Goal: Information Seeking & Learning: Learn about a topic

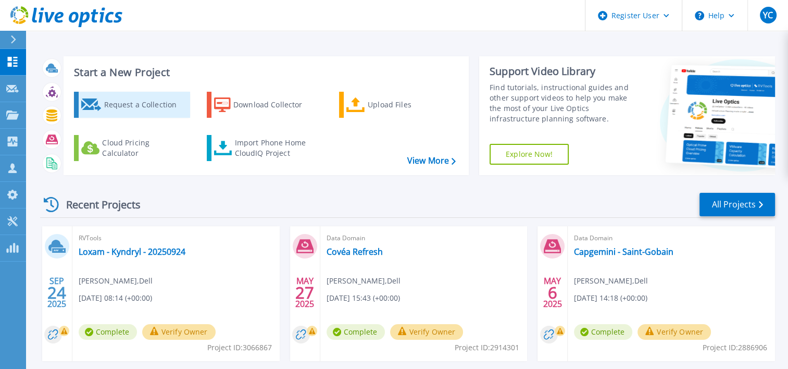
click at [140, 102] on div "Request a Collection" at bounding box center [145, 104] width 83 height 21
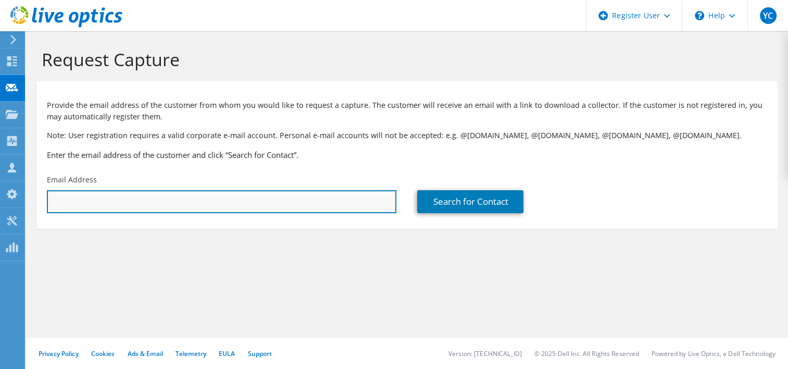
click at [208, 196] on input "text" at bounding box center [222, 201] width 350 height 23
click at [338, 200] on input "text" at bounding box center [222, 201] width 350 height 23
click at [210, 192] on input "text" at bounding box center [222, 201] width 350 height 23
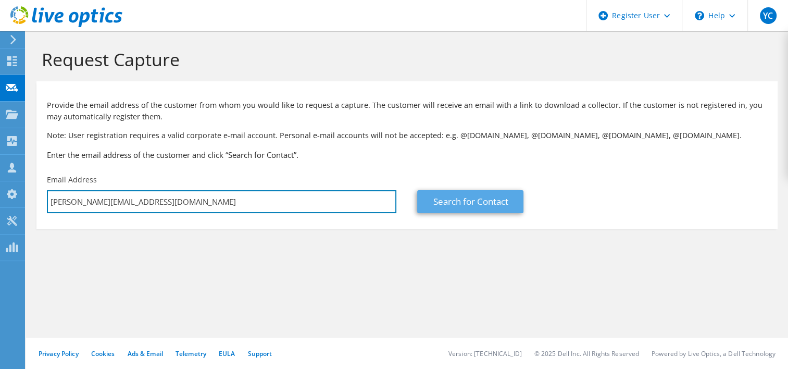
type input "yannick.cointe@dell.com"
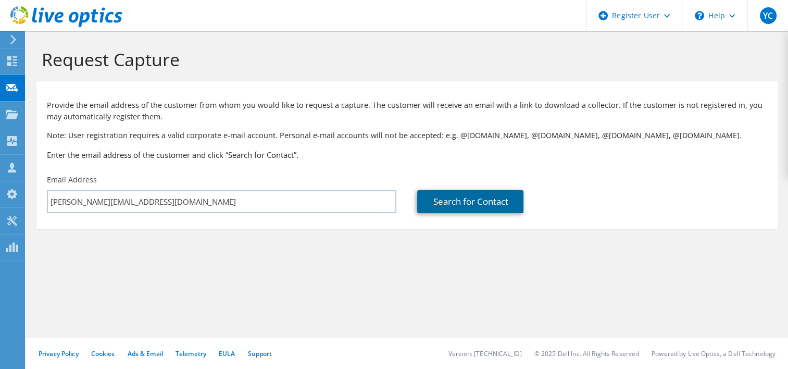
click at [496, 196] on link "Search for Contact" at bounding box center [470, 201] width 106 height 23
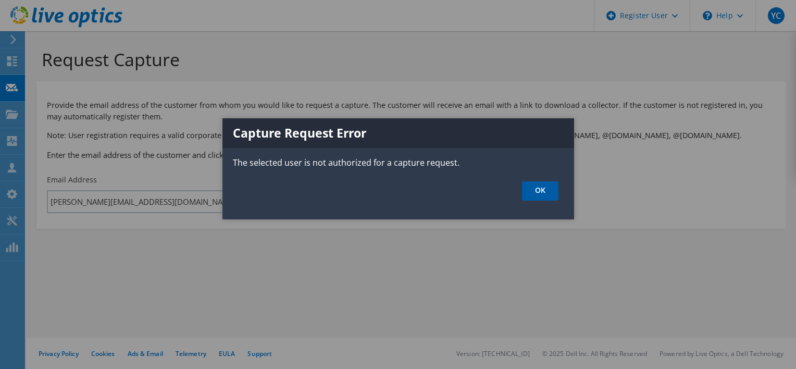
click at [549, 188] on link "OK" at bounding box center [540, 190] width 36 height 19
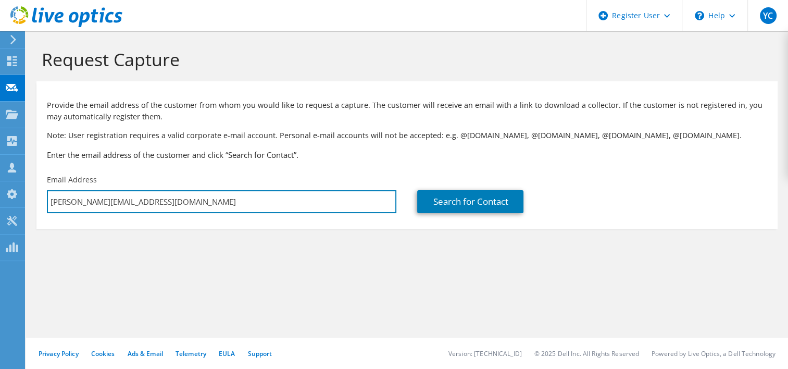
drag, startPoint x: 150, startPoint y: 200, endPoint x: 31, endPoint y: 198, distance: 119.4
click at [30, 198] on section "Request Capture Provide the email address of the customer from whom you would l…" at bounding box center [407, 156] width 762 height 250
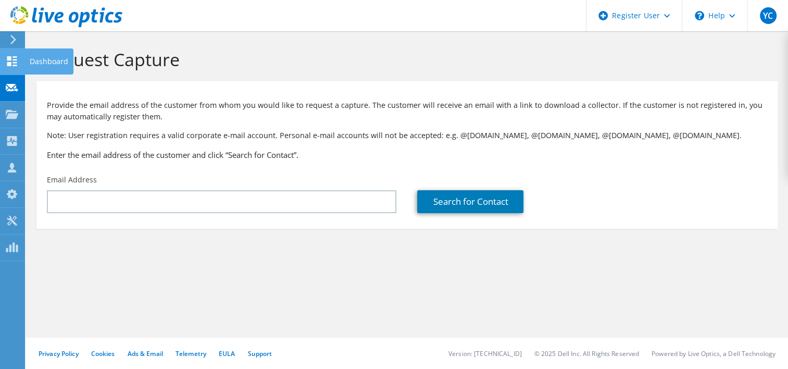
click at [40, 61] on div "Dashboard" at bounding box center [48, 61] width 49 height 26
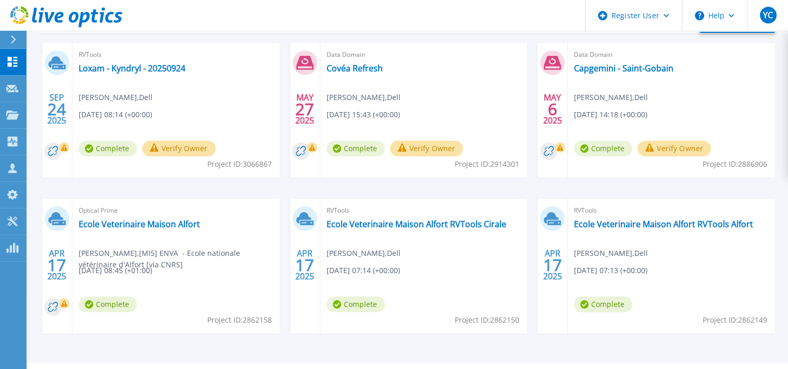
scroll to position [208, 0]
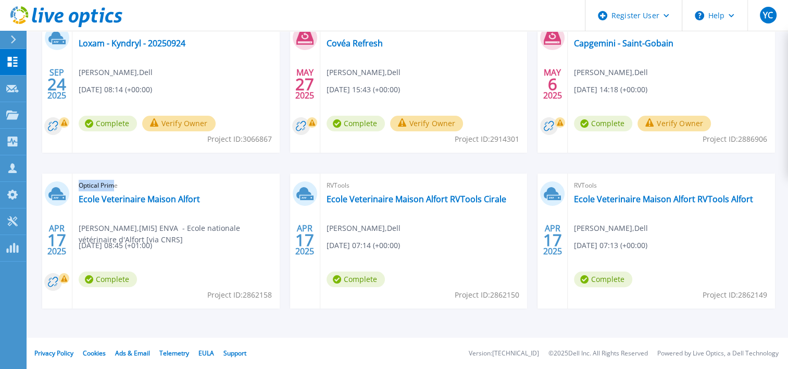
drag, startPoint x: 113, startPoint y: 182, endPoint x: 80, endPoint y: 184, distance: 32.9
click at [80, 184] on span "Optical Prime" at bounding box center [176, 185] width 195 height 11
drag, startPoint x: 80, startPoint y: 184, endPoint x: 107, endPoint y: 184, distance: 27.6
click at [107, 184] on span "Optical Prime" at bounding box center [176, 185] width 195 height 11
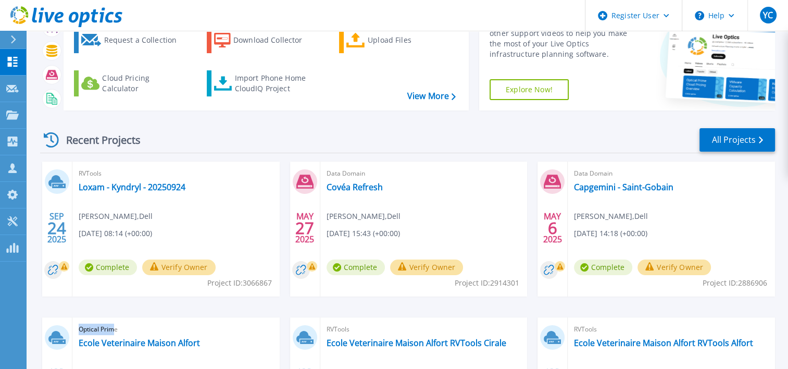
scroll to position [0, 0]
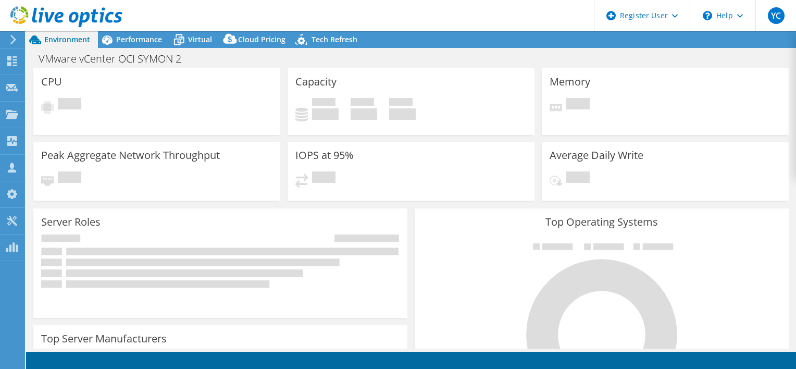
select select "USD"
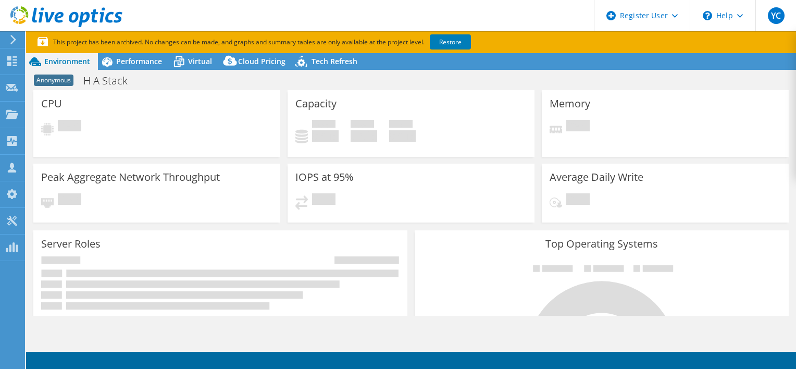
select select "USD"
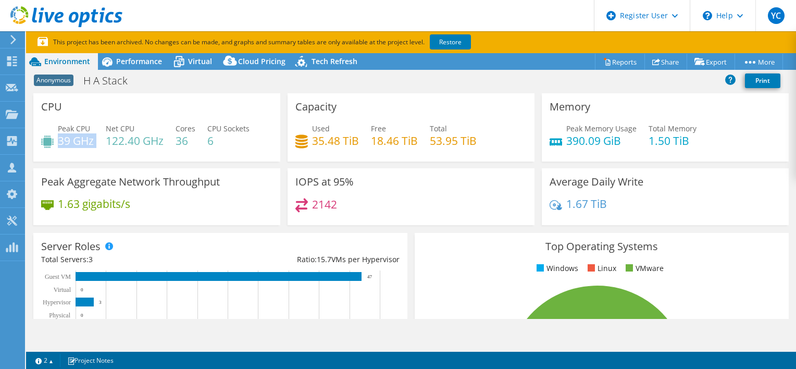
drag, startPoint x: 58, startPoint y: 139, endPoint x: 97, endPoint y: 141, distance: 38.6
click at [97, 141] on div "Peak CPU 39 GHz Net CPU 122.40 GHz Cores 36 CPU Sockets 6" at bounding box center [156, 140] width 231 height 34
drag, startPoint x: 97, startPoint y: 141, endPoint x: 110, endPoint y: 142, distance: 13.1
click at [142, 152] on div "Peak CPU 39 GHz Net CPU 122.40 GHz Cores 36 CPU Sockets 6" at bounding box center [156, 140] width 231 height 34
drag, startPoint x: 106, startPoint y: 141, endPoint x: 148, endPoint y: 141, distance: 41.7
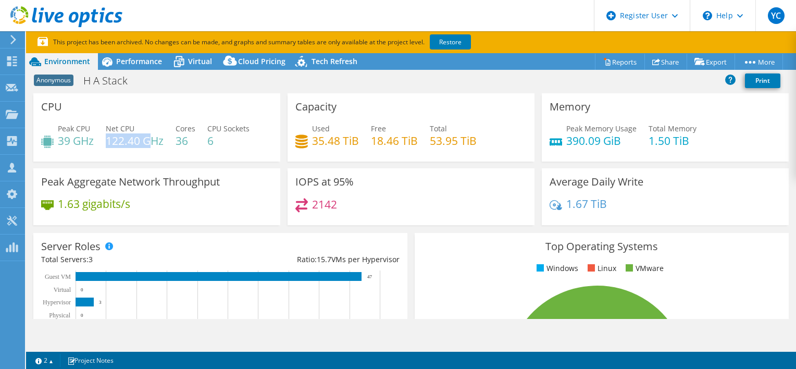
click at [148, 141] on h4 "122.40 GHz" at bounding box center [135, 140] width 58 height 11
click at [150, 144] on h4 "122.40 GHz" at bounding box center [135, 140] width 58 height 11
click at [121, 135] on h4 "122.40 GHz" at bounding box center [135, 140] width 58 height 11
drag, startPoint x: 58, startPoint y: 139, endPoint x: 82, endPoint y: 139, distance: 23.5
click at [82, 139] on h4 "39 GHz" at bounding box center [76, 140] width 36 height 11
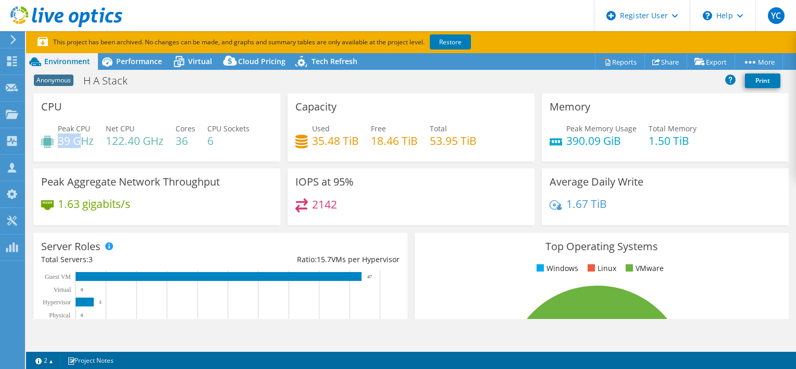
click at [82, 139] on h4 "39 GHz" at bounding box center [76, 140] width 36 height 11
drag, startPoint x: 107, startPoint y: 136, endPoint x: 139, endPoint y: 138, distance: 31.8
click at [139, 138] on h4 "122.40 GHz" at bounding box center [135, 140] width 58 height 11
drag, startPoint x: 371, startPoint y: 140, endPoint x: 394, endPoint y: 140, distance: 23.5
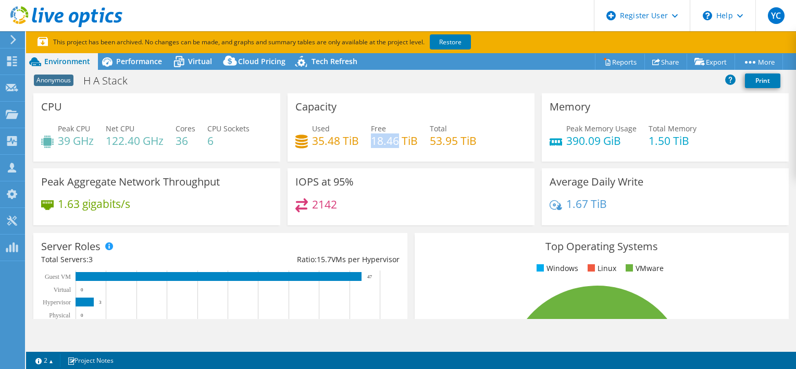
click at [394, 140] on h4 "18.46 TiB" at bounding box center [394, 140] width 47 height 11
drag, startPoint x: 394, startPoint y: 140, endPoint x: 298, endPoint y: 206, distance: 117.2
click at [298, 206] on div "2142" at bounding box center [410, 209] width 231 height 22
drag, startPoint x: 298, startPoint y: 206, endPoint x: 338, endPoint y: 207, distance: 39.6
click at [338, 207] on div "2142" at bounding box center [410, 209] width 231 height 22
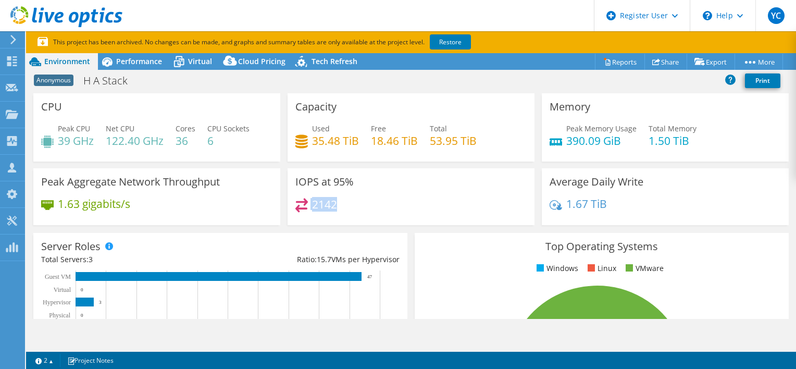
drag, startPoint x: 337, startPoint y: 202, endPoint x: 306, endPoint y: 202, distance: 30.7
click at [306, 202] on div "2142" at bounding box center [410, 209] width 231 height 22
drag, startPoint x: 306, startPoint y: 202, endPoint x: 334, endPoint y: 208, distance: 28.4
click at [334, 208] on h4 "2142" at bounding box center [324, 204] width 25 height 11
click at [337, 207] on div "2142" at bounding box center [410, 209] width 231 height 22
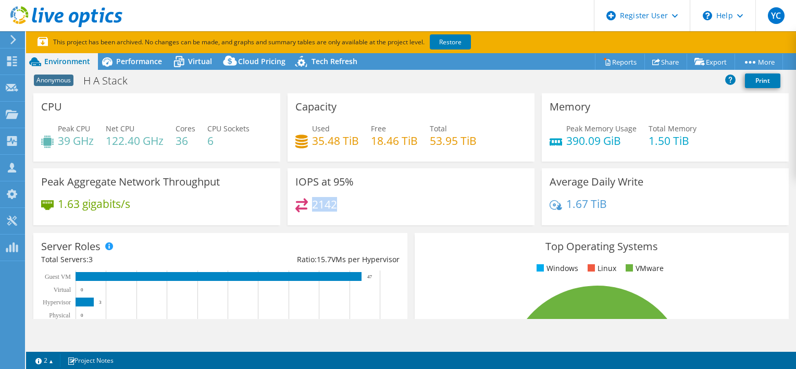
drag, startPoint x: 337, startPoint y: 204, endPoint x: 312, endPoint y: 204, distance: 25.5
click at [312, 204] on div "2142" at bounding box center [410, 209] width 231 height 22
drag, startPoint x: 312, startPoint y: 204, endPoint x: 340, endPoint y: 204, distance: 28.7
click at [340, 204] on div "2142" at bounding box center [410, 209] width 231 height 22
click at [136, 67] on div "Performance" at bounding box center [134, 61] width 72 height 17
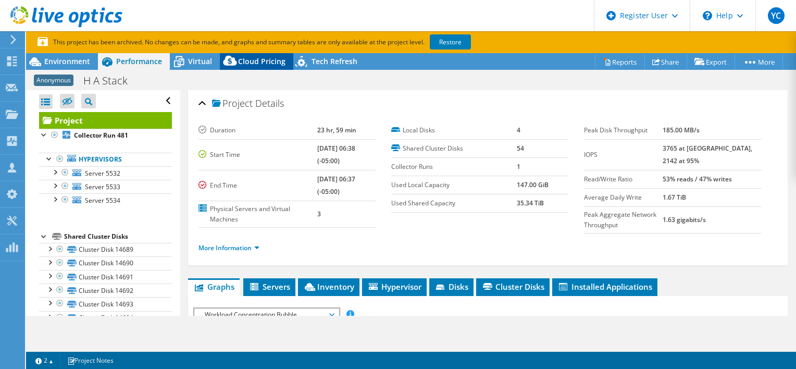
click at [264, 57] on span "Cloud Pricing" at bounding box center [261, 61] width 47 height 10
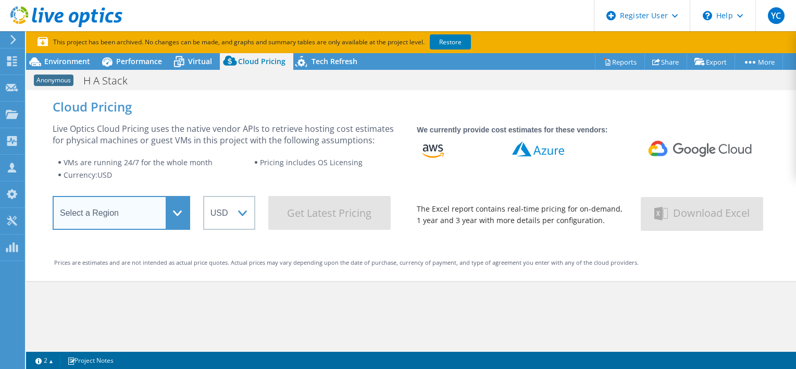
click at [159, 213] on select "Select a Region Asia Pacific (Hong Kong) Asia Pacific (Mumbai) Asia Pacific (Se…" at bounding box center [122, 213] width 138 height 34
select select "EUFrankfurt"
click at [53, 199] on select "Select a Region Asia Pacific (Hong Kong) Asia Pacific (Mumbai) Asia Pacific (Se…" at bounding box center [122, 213] width 138 height 34
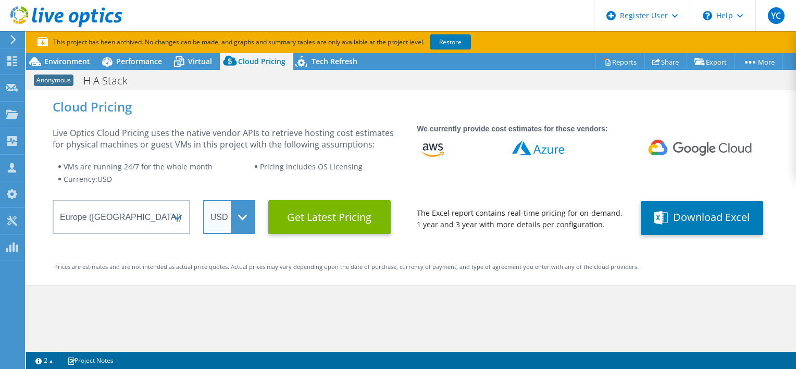
click at [245, 206] on select "ARS AUD BRL CAD CHF CLP CNY DKK EUR GBP HKD HUF INR JPY MXN MYR NOK NZD PEN SEK…" at bounding box center [229, 217] width 52 height 34
click at [372, 169] on li "Pricing includes OS Licensing" at bounding box center [329, 167] width 150 height 13
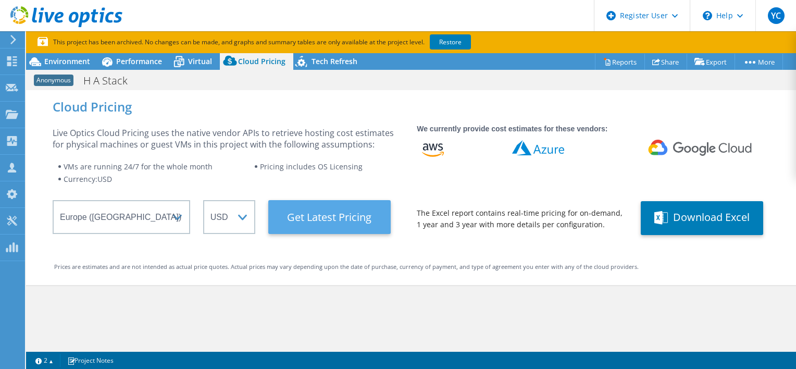
click at [361, 212] on Latest "Get Latest Pricing" at bounding box center [329, 217] width 122 height 34
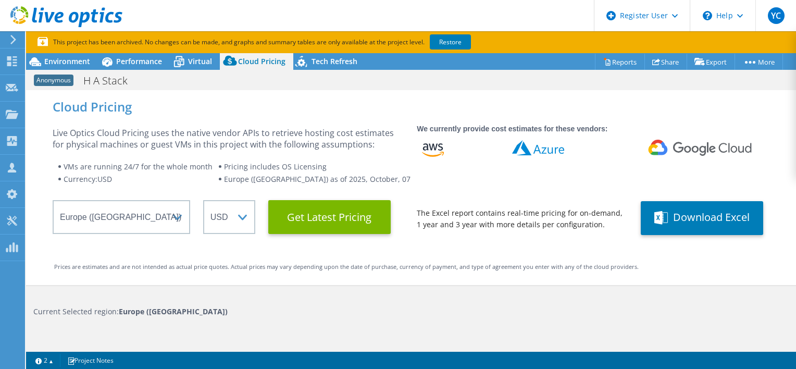
scroll to position [417, 0]
drag, startPoint x: 293, startPoint y: 180, endPoint x: 381, endPoint y: 179, distance: 88.6
click at [381, 179] on li "Europe (Frankfurt) as of 2025, October, 07" at bounding box center [317, 179] width 198 height 13
click at [382, 179] on li "Europe (Frankfurt) as of 2025, October, 07" at bounding box center [317, 179] width 198 height 13
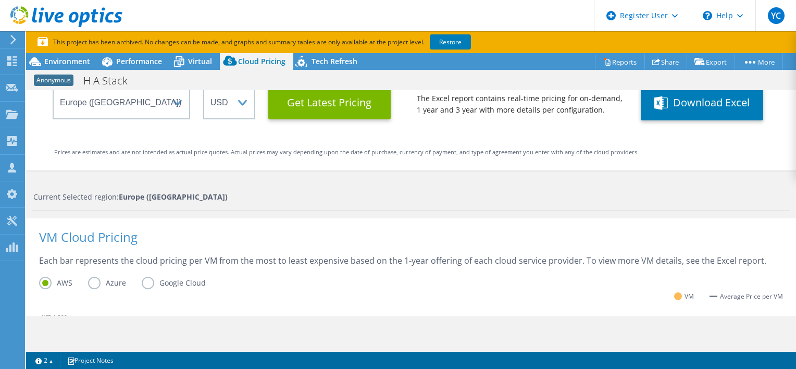
scroll to position [0, 0]
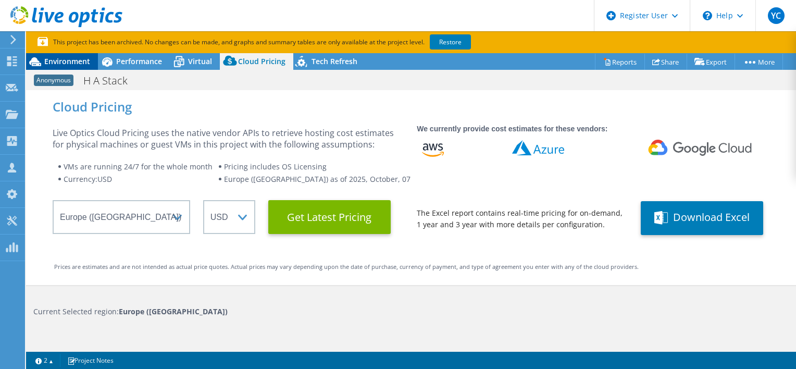
click at [63, 54] on div "Environment" at bounding box center [62, 61] width 72 height 17
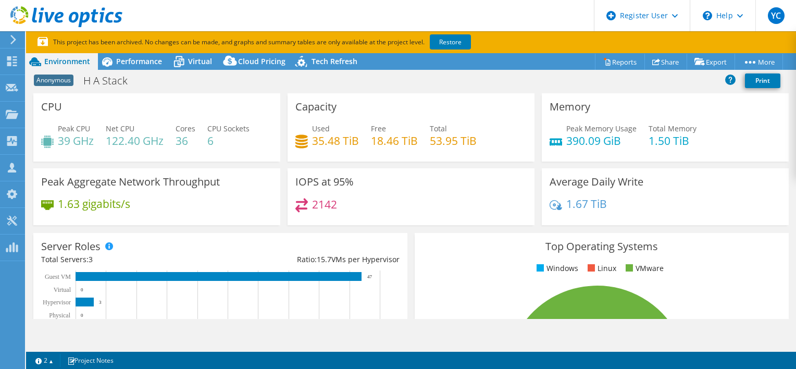
click at [64, 57] on span "Environment" at bounding box center [67, 61] width 46 height 10
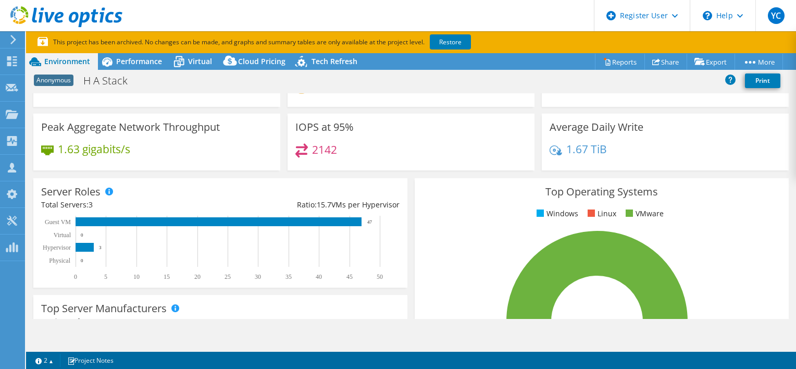
scroll to position [104, 0]
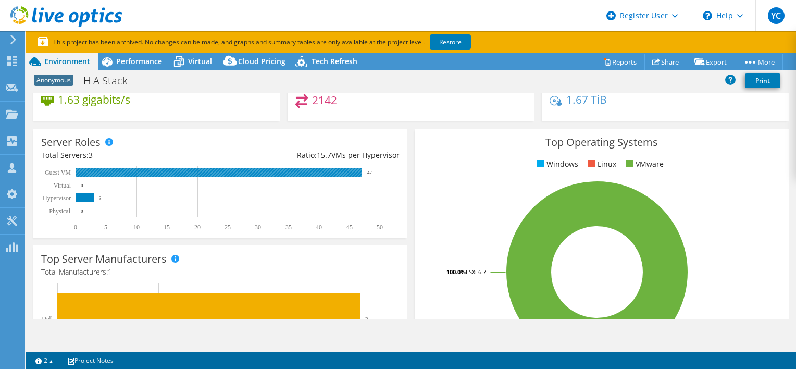
drag, startPoint x: 366, startPoint y: 173, endPoint x: 373, endPoint y: 173, distance: 6.8
click at [373, 173] on rect at bounding box center [215, 198] width 349 height 65
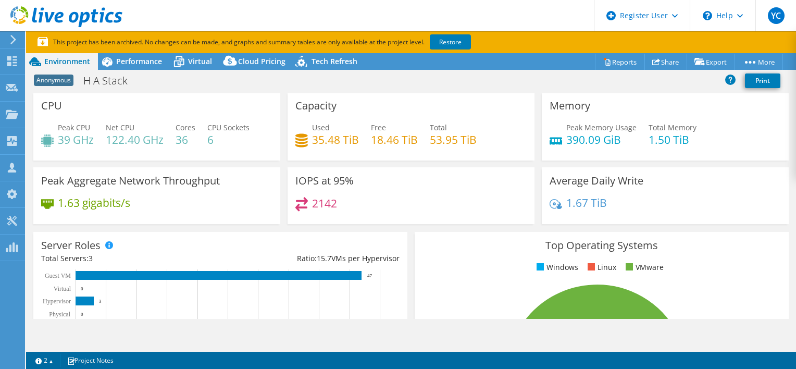
scroll to position [0, 0]
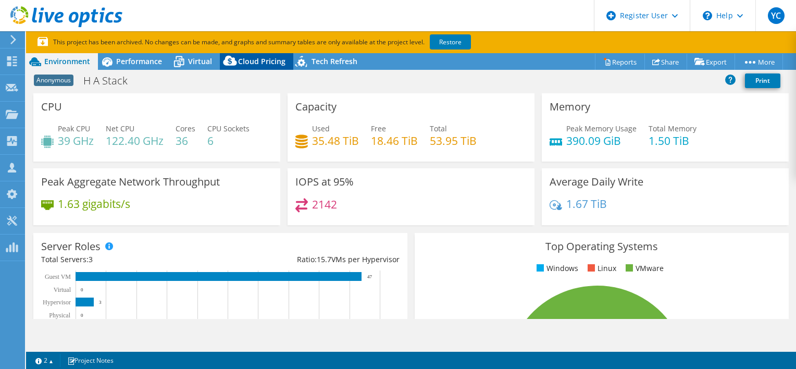
click at [269, 63] on span "Cloud Pricing" at bounding box center [261, 61] width 47 height 10
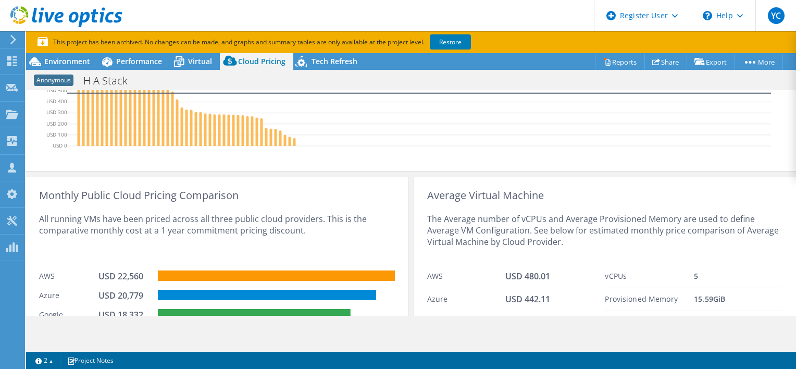
scroll to position [484, 0]
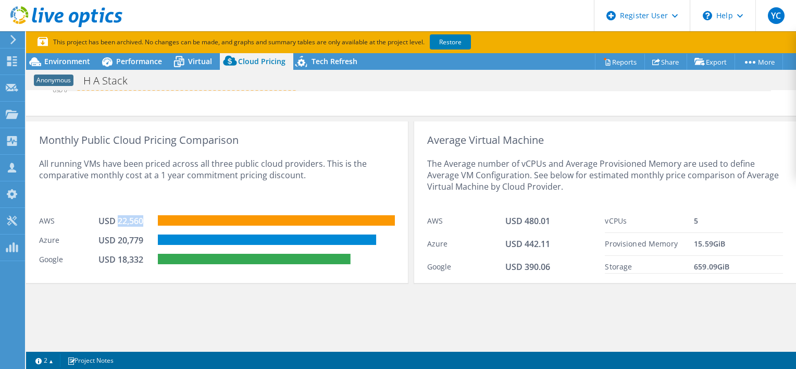
drag, startPoint x: 117, startPoint y: 219, endPoint x: 146, endPoint y: 220, distance: 29.2
click at [147, 220] on div "USD 22,560" at bounding box center [124, 220] width 52 height 11
drag, startPoint x: 146, startPoint y: 220, endPoint x: 140, endPoint y: 241, distance: 22.3
click at [140, 241] on div "USD 20,779" at bounding box center [124, 240] width 52 height 11
drag, startPoint x: 140, startPoint y: 241, endPoint x: 144, endPoint y: 261, distance: 19.6
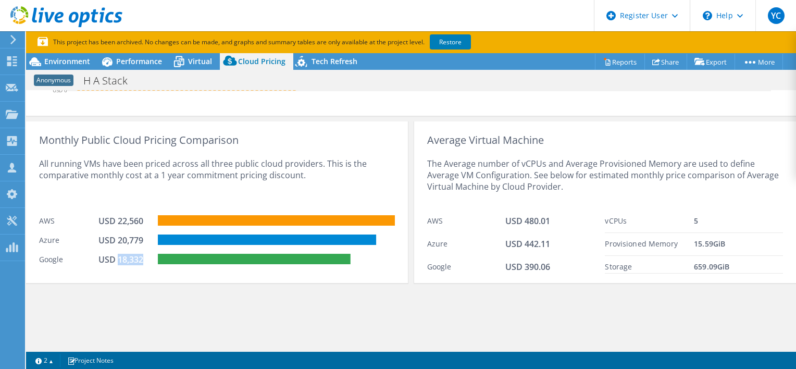
click at [144, 261] on div "USD 18,332" at bounding box center [124, 259] width 52 height 11
drag, startPoint x: 144, startPoint y: 261, endPoint x: 160, endPoint y: 291, distance: 34.3
drag, startPoint x: 598, startPoint y: 214, endPoint x: 655, endPoint y: 224, distance: 57.7
click at [655, 224] on div "Average Virtual Machine The Average number of vCPUs and Average Provisioned Mem…" at bounding box center [605, 202] width 382 height 162
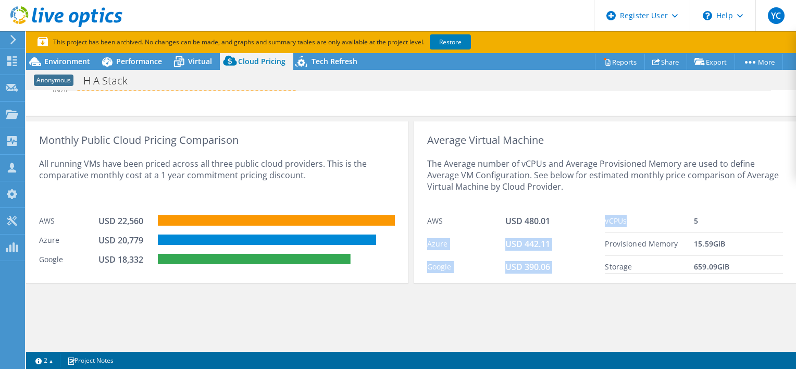
click at [655, 224] on div "vCPUs" at bounding box center [649, 221] width 89 height 12
click at [694, 219] on div "5" at bounding box center [738, 221] width 89 height 12
drag, startPoint x: 688, startPoint y: 218, endPoint x: 695, endPoint y: 218, distance: 6.8
click at [695, 218] on div "5" at bounding box center [738, 221] width 89 height 12
drag, startPoint x: 695, startPoint y: 218, endPoint x: 712, endPoint y: 245, distance: 31.7
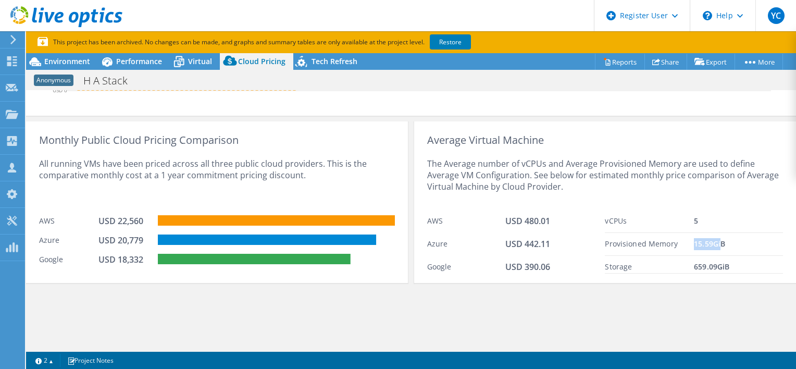
click at [712, 245] on span "15.59 GiB" at bounding box center [709, 244] width 31 height 10
drag, startPoint x: 712, startPoint y: 245, endPoint x: 689, endPoint y: 238, distance: 23.6
click at [689, 238] on div "Provisioned Memory 15.59 GiB" at bounding box center [694, 244] width 178 height 23
click at [694, 244] on span "15.59 GiB" at bounding box center [709, 244] width 31 height 10
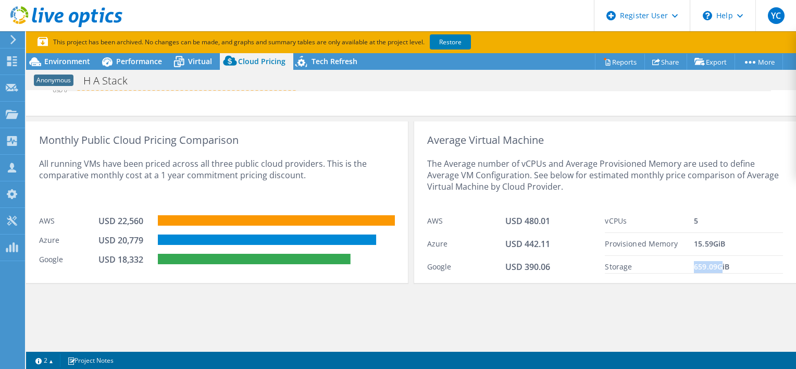
drag, startPoint x: 686, startPoint y: 265, endPoint x: 711, endPoint y: 264, distance: 25.0
click at [711, 264] on div "Storage 659.09 GiB" at bounding box center [694, 265] width 178 height 18
drag, startPoint x: 550, startPoint y: 219, endPoint x: 498, endPoint y: 219, distance: 52.1
click at [498, 219] on div "AWS USD 480.01" at bounding box center [516, 221] width 178 height 23
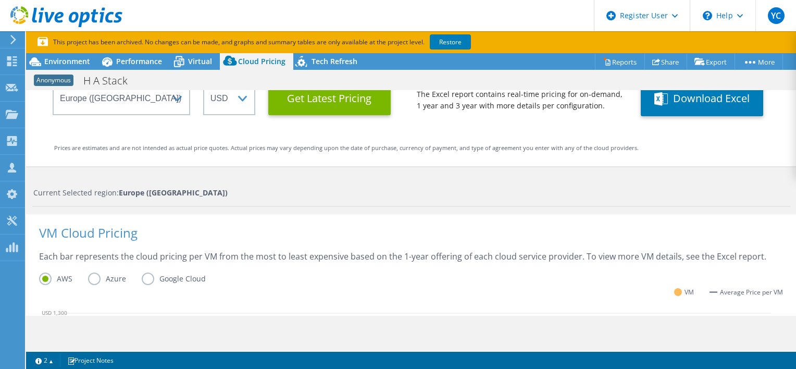
scroll to position [119, 0]
drag, startPoint x: 398, startPoint y: 252, endPoint x: 433, endPoint y: 252, distance: 34.4
click at [433, 252] on div "Each bar represents the cloud pricing per VM from the most to least expensive b…" at bounding box center [411, 261] width 744 height 22
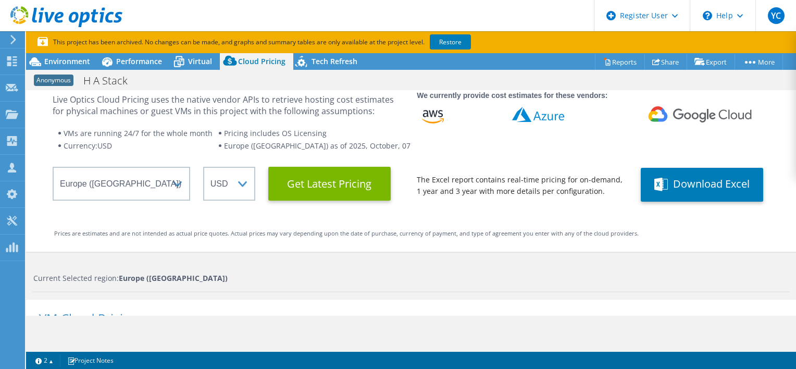
scroll to position [0, 0]
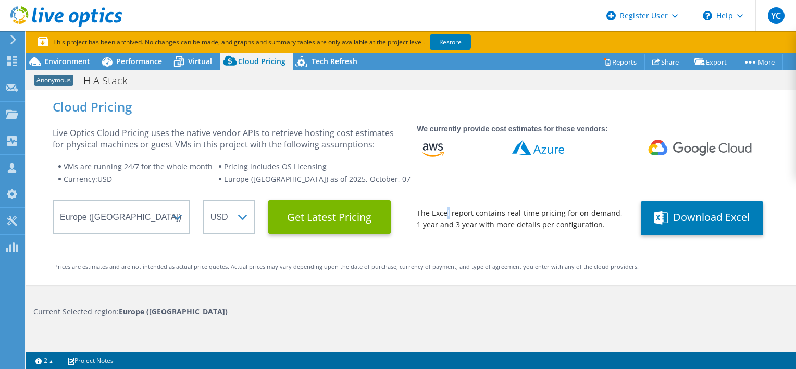
drag, startPoint x: 446, startPoint y: 209, endPoint x: 439, endPoint y: 215, distance: 8.9
click at [439, 215] on wrapper "The Excel report contains real-time pricing for on-demand, 1 year and 3 year wi…" at bounding box center [522, 218] width 211 height 23
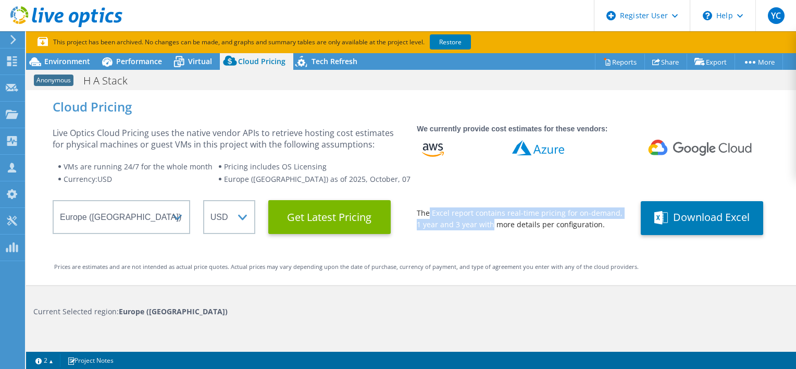
drag, startPoint x: 439, startPoint y: 215, endPoint x: 477, endPoint y: 224, distance: 39.6
click at [479, 224] on wrapper "The Excel report contains real-time pricing for on-demand, 1 year and 3 year wi…" at bounding box center [522, 218] width 211 height 23
drag, startPoint x: 477, startPoint y: 224, endPoint x: 452, endPoint y: 225, distance: 25.6
click at [452, 225] on wrapper "The Excel report contains real-time pricing for on-demand, 1 year and 3 year wi…" at bounding box center [522, 218] width 211 height 23
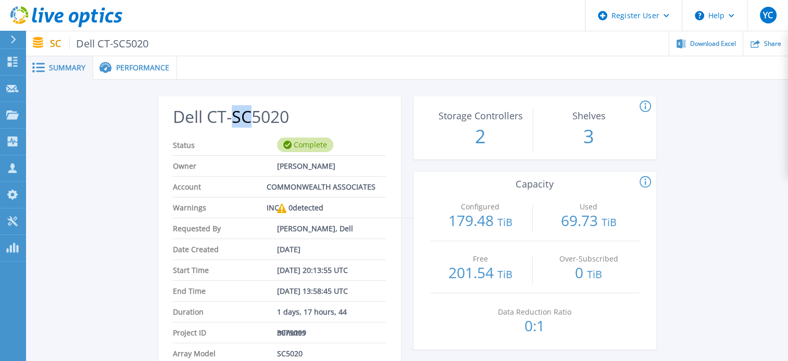
drag, startPoint x: 233, startPoint y: 112, endPoint x: 248, endPoint y: 111, distance: 15.1
click at [248, 111] on h2 "Dell CT-SC5020" at bounding box center [279, 116] width 213 height 19
drag, startPoint x: 474, startPoint y: 135, endPoint x: 493, endPoint y: 135, distance: 19.8
click at [493, 135] on p "2" at bounding box center [480, 136] width 101 height 27
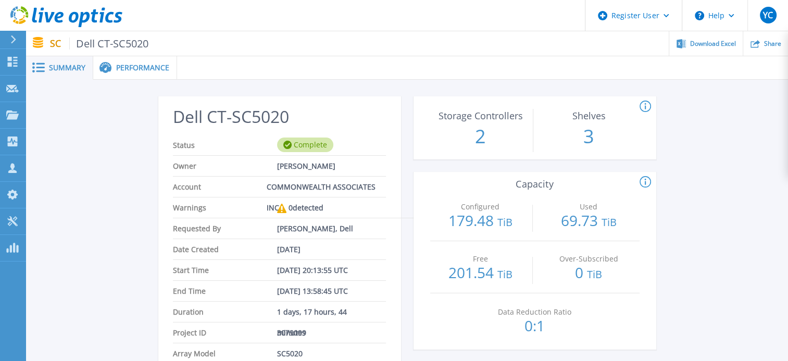
drag, startPoint x: 493, startPoint y: 135, endPoint x: 580, endPoint y: 147, distance: 87.3
click at [580, 149] on p "3" at bounding box center [589, 136] width 101 height 27
drag, startPoint x: 579, startPoint y: 140, endPoint x: 592, endPoint y: 139, distance: 12.5
click at [592, 139] on p "3" at bounding box center [589, 136] width 101 height 27
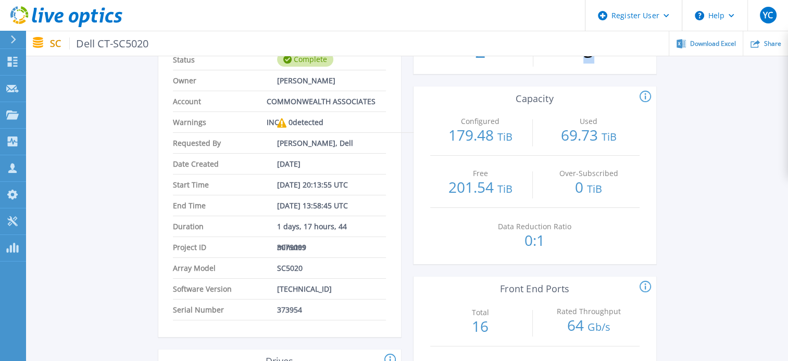
scroll to position [104, 0]
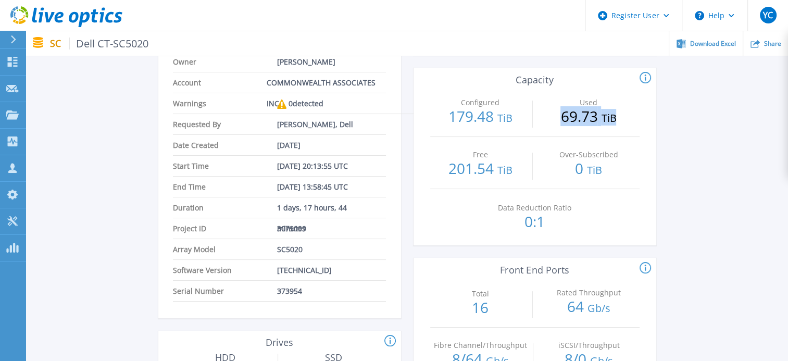
drag, startPoint x: 563, startPoint y: 117, endPoint x: 621, endPoint y: 117, distance: 57.8
click at [621, 117] on p "69.73 TiB" at bounding box center [588, 117] width 101 height 17
drag, startPoint x: 523, startPoint y: 223, endPoint x: 548, endPoint y: 223, distance: 25.0
click at [548, 223] on p "0:1" at bounding box center [535, 221] width 101 height 15
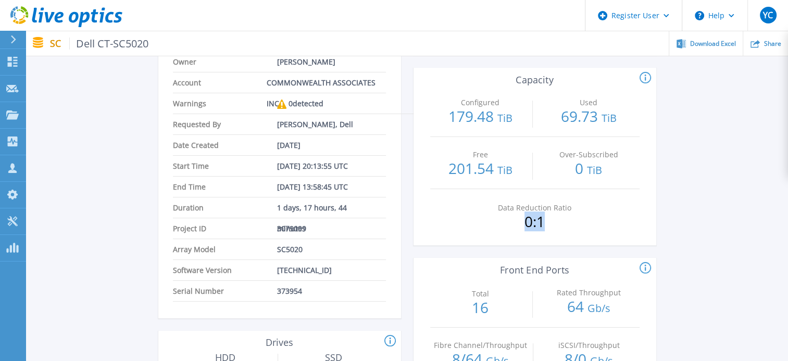
click at [548, 223] on p "0:1" at bounding box center [535, 221] width 101 height 15
click at [545, 223] on p "0:1" at bounding box center [535, 221] width 101 height 15
drag, startPoint x: 545, startPoint y: 222, endPoint x: 522, endPoint y: 221, distance: 22.4
click at [522, 221] on p "0:1" at bounding box center [535, 221] width 101 height 15
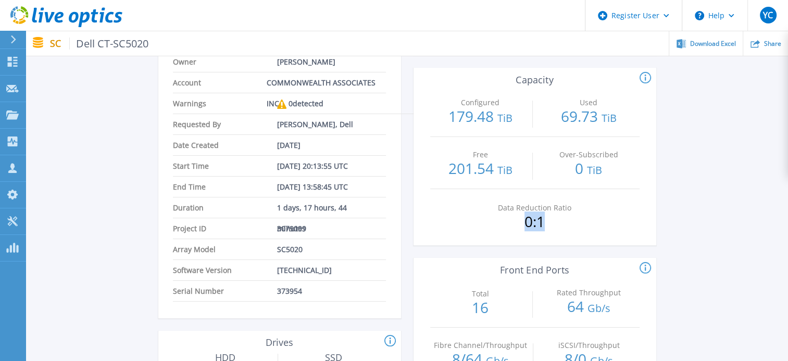
click at [525, 218] on p "0:1" at bounding box center [535, 221] width 101 height 15
drag, startPoint x: 522, startPoint y: 219, endPoint x: 551, endPoint y: 219, distance: 29.2
click at [551, 219] on p "0:1" at bounding box center [535, 221] width 101 height 15
drag, startPoint x: 551, startPoint y: 219, endPoint x: 629, endPoint y: 116, distance: 129.9
click at [629, 116] on p "69.73 TiB" at bounding box center [588, 117] width 101 height 17
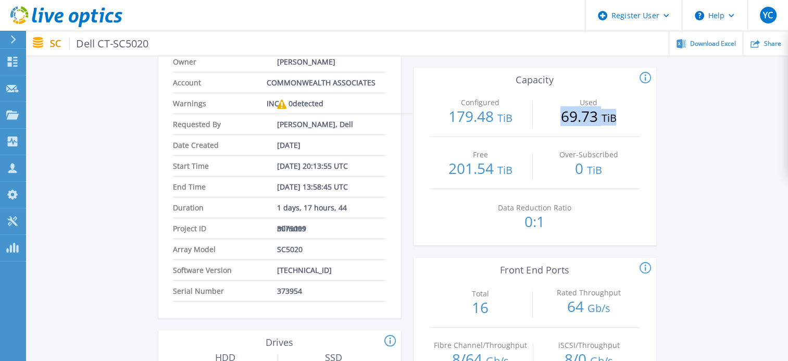
drag, startPoint x: 629, startPoint y: 116, endPoint x: 619, endPoint y: 116, distance: 9.9
click at [619, 116] on p "69.73 TiB" at bounding box center [588, 117] width 101 height 17
click at [614, 116] on span "TiB" at bounding box center [608, 118] width 15 height 14
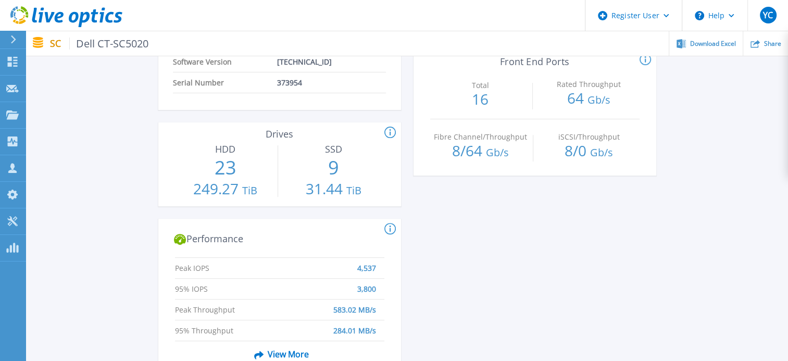
scroll to position [208, 0]
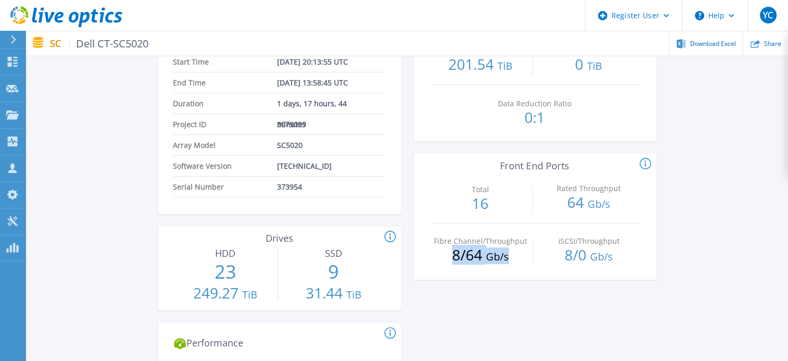
drag, startPoint x: 450, startPoint y: 257, endPoint x: 508, endPoint y: 256, distance: 57.3
click at [508, 256] on p "8 / 64 Gb/s" at bounding box center [480, 256] width 101 height 17
click at [508, 256] on span "Gb/s" at bounding box center [497, 257] width 23 height 14
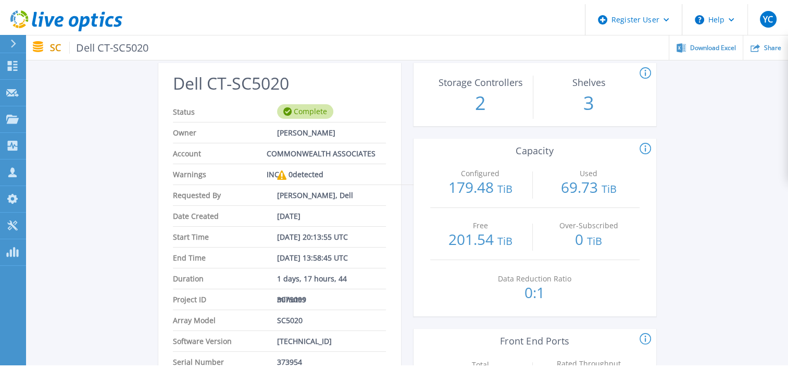
scroll to position [0, 0]
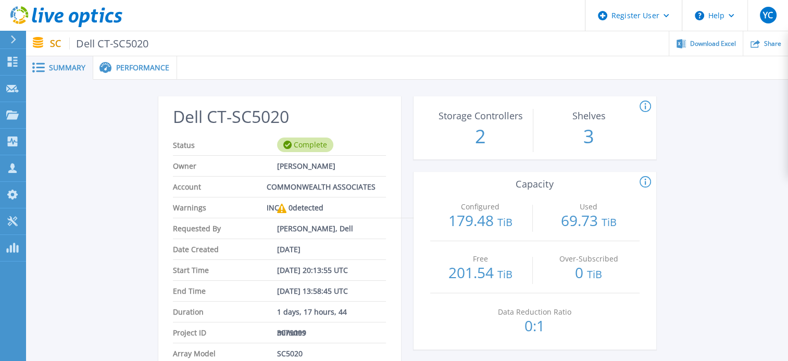
click at [147, 67] on span "Performance" at bounding box center [142, 67] width 53 height 7
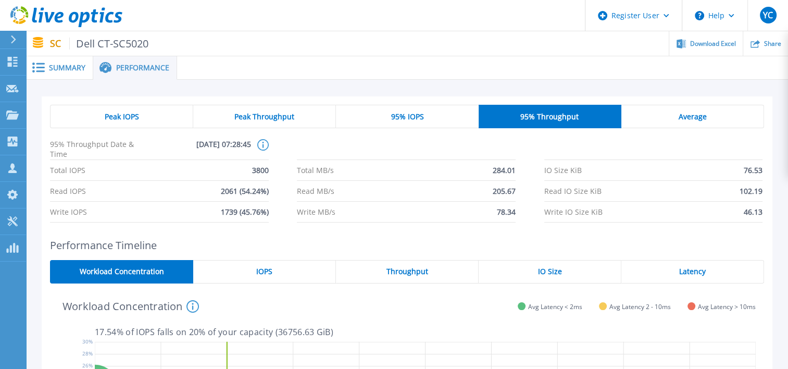
click at [124, 118] on span "Peak IOPS" at bounding box center [122, 117] width 34 height 8
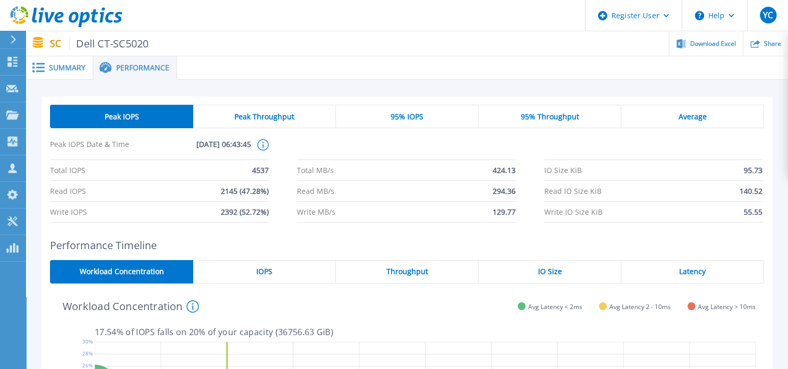
click at [414, 118] on span "95% IOPS" at bounding box center [407, 117] width 33 height 8
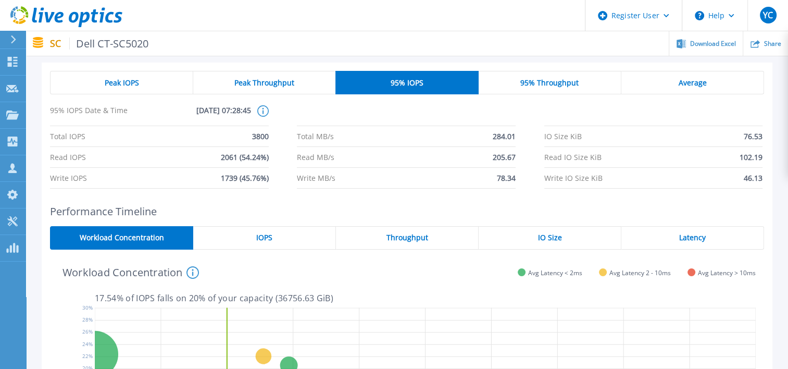
scroll to position [52, 0]
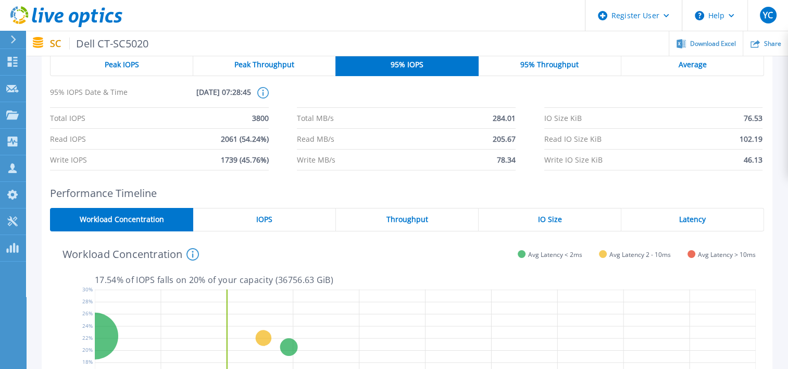
click at [122, 64] on span "Peak IOPS" at bounding box center [122, 64] width 34 height 8
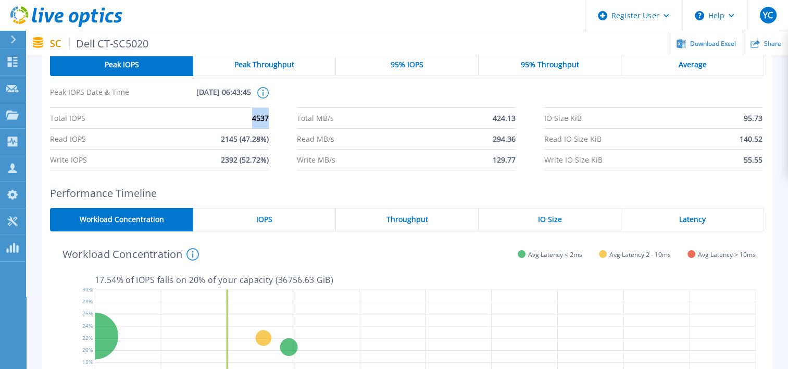
drag, startPoint x: 251, startPoint y: 121, endPoint x: 269, endPoint y: 121, distance: 18.2
click at [269, 121] on div "Total IOPS 4537 Total MB/s 424.13 IO Size KiB 95.73 Read IOPS 2145 (47.28%) Rea…" at bounding box center [407, 139] width 714 height 63
drag, startPoint x: 269, startPoint y: 121, endPoint x: 250, endPoint y: 64, distance: 60.3
click at [250, 64] on span "Peak Throughput" at bounding box center [265, 64] width 60 height 8
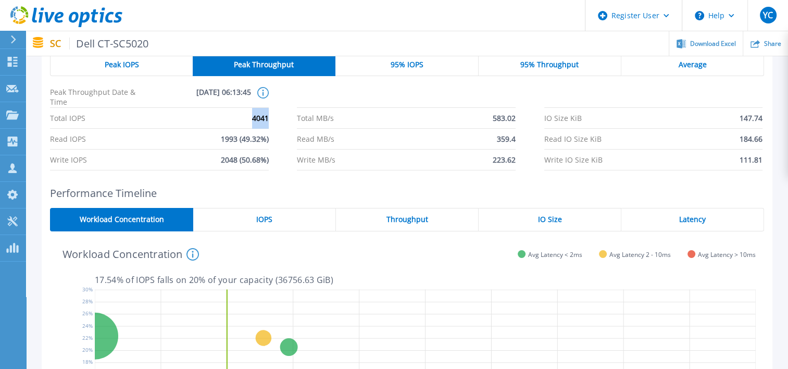
drag, startPoint x: 250, startPoint y: 64, endPoint x: 270, endPoint y: 121, distance: 60.6
click at [270, 121] on div "Total IOPS 4041 Total MB/s 583.02 IO Size KiB 147.74 Read IOPS 1993 (49.32%) Re…" at bounding box center [407, 139] width 714 height 63
click at [268, 120] on span "4041" at bounding box center [260, 118] width 17 height 20
click at [700, 67] on span "Average" at bounding box center [692, 64] width 28 height 8
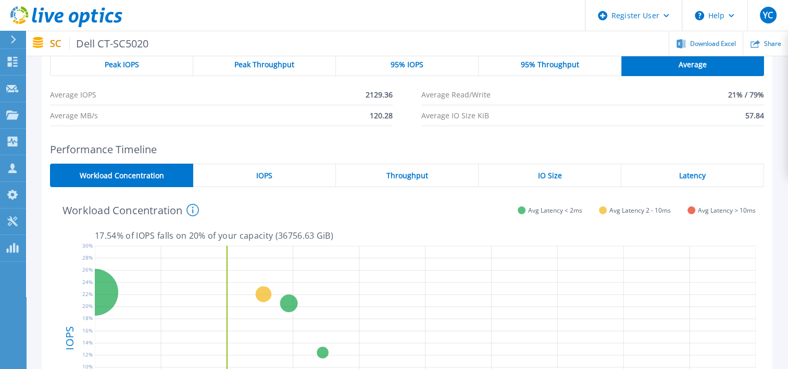
click at [418, 67] on span "95% IOPS" at bounding box center [407, 64] width 33 height 8
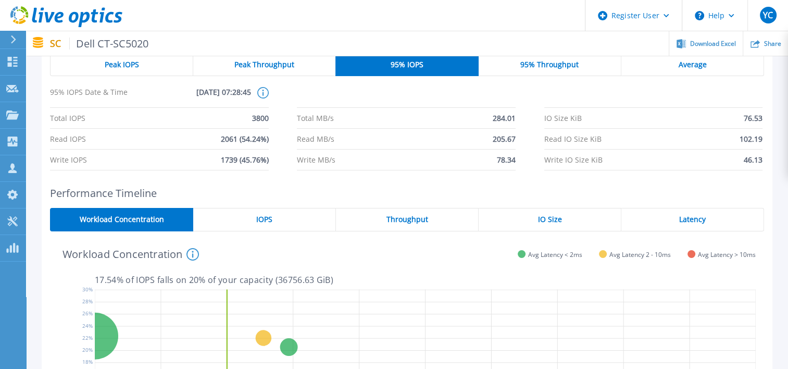
click at [163, 66] on div "Peak IOPS" at bounding box center [121, 64] width 143 height 23
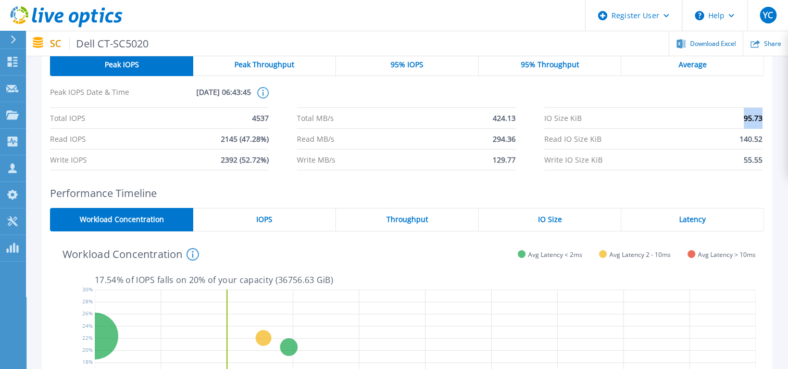
drag, startPoint x: 742, startPoint y: 119, endPoint x: 763, endPoint y: 119, distance: 20.8
click at [763, 119] on div "Total IOPS 4537 Total MB/s 424.13 IO Size KiB 95.73 Read IOPS 2145 (47.28%) Rea…" at bounding box center [407, 139] width 714 height 63
click at [434, 69] on div "95% IOPS" at bounding box center [407, 64] width 143 height 23
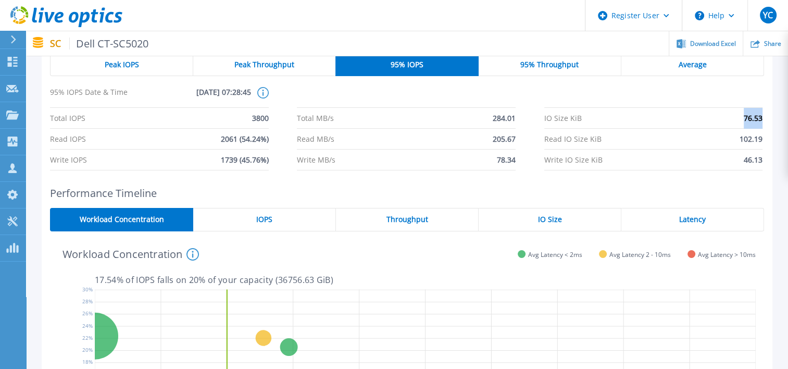
drag, startPoint x: 743, startPoint y: 116, endPoint x: 762, endPoint y: 116, distance: 19.8
click at [762, 116] on li "IO Size KiB 76.53" at bounding box center [654, 118] width 218 height 21
click at [682, 69] on div "Average" at bounding box center [693, 64] width 143 height 23
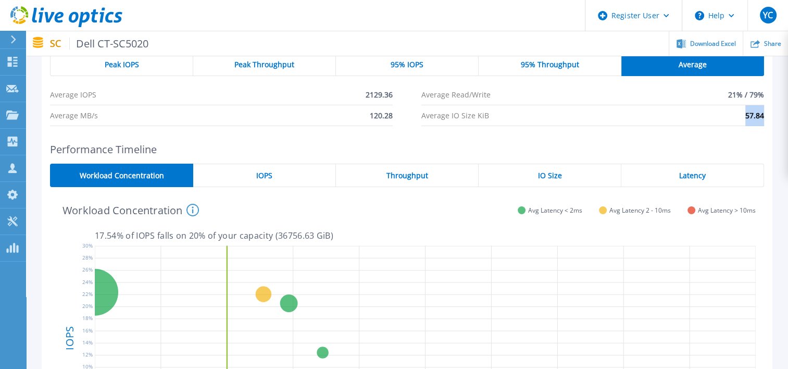
drag, startPoint x: 744, startPoint y: 120, endPoint x: 763, endPoint y: 119, distance: 19.3
click at [763, 119] on li "Average IO Size KiB 57.84" at bounding box center [593, 115] width 343 height 21
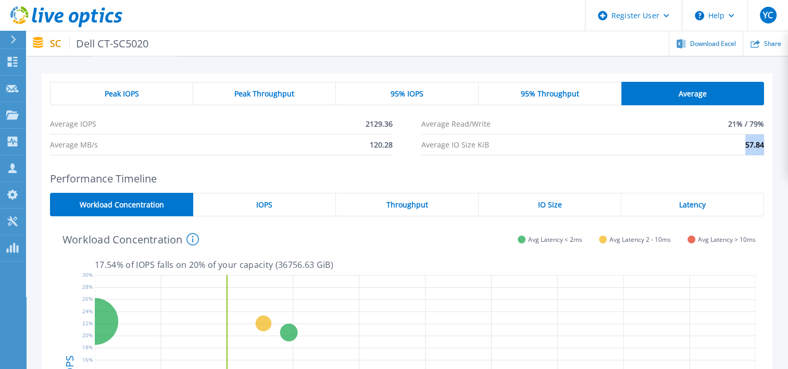
scroll to position [0, 0]
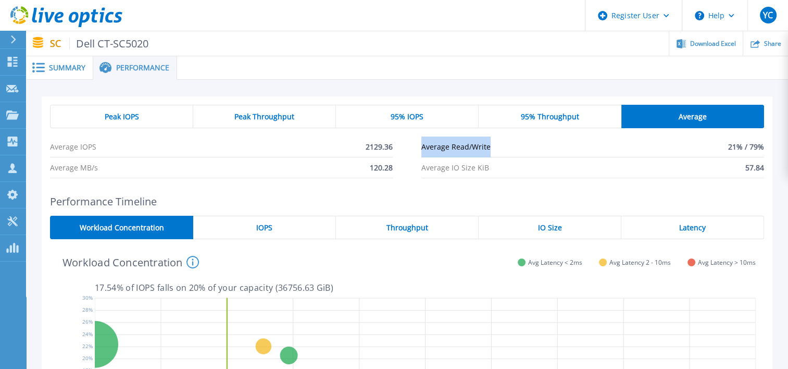
drag, startPoint x: 419, startPoint y: 146, endPoint x: 507, endPoint y: 145, distance: 87.0
click at [507, 145] on div "Average IOPS 2129.36 Average Read/Write 21% / 79% Average MB/s 120.28 Average I…" at bounding box center [407, 158] width 714 height 42
click at [507, 145] on li "Average Read/Write 21% / 79%" at bounding box center [593, 147] width 343 height 21
click at [169, 118] on div "Peak IOPS" at bounding box center [121, 116] width 143 height 23
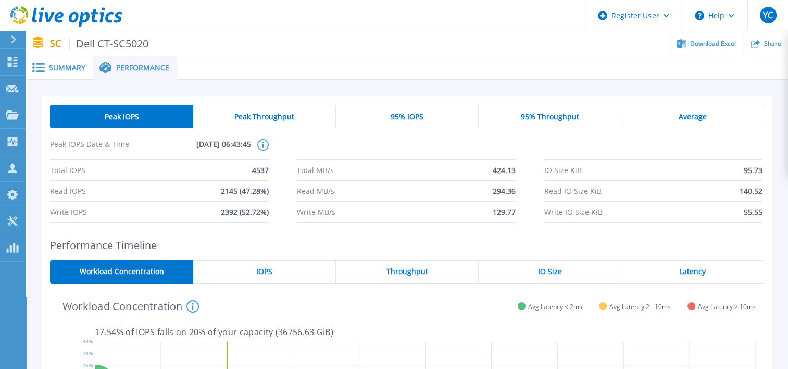
scroll to position [52, 0]
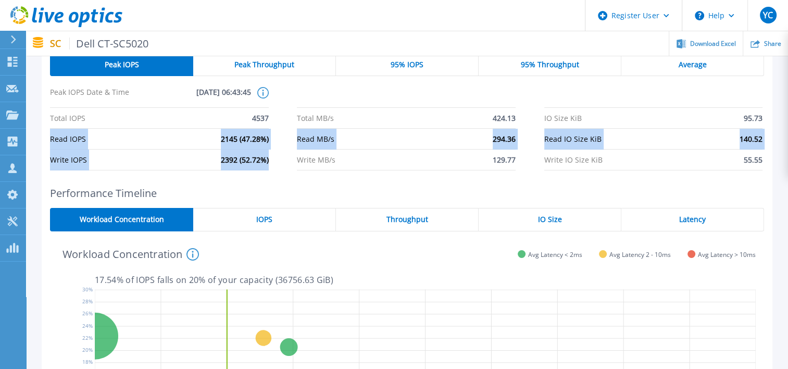
drag, startPoint x: 268, startPoint y: 161, endPoint x: 51, endPoint y: 141, distance: 217.6
click at [51, 141] on div "Total IOPS 4537 Total MB/s 424.13 IO Size KiB 95.73 Read IOPS 2145 (47.28%) Rea…" at bounding box center [407, 139] width 714 height 63
click at [51, 141] on span "Read IOPS" at bounding box center [68, 139] width 36 height 20
click at [272, 140] on div "Total IOPS 4537 Total MB/s 424.13 IO Size KiB 95.73 Read IOPS 2145 (47.28%) Rea…" at bounding box center [407, 139] width 714 height 63
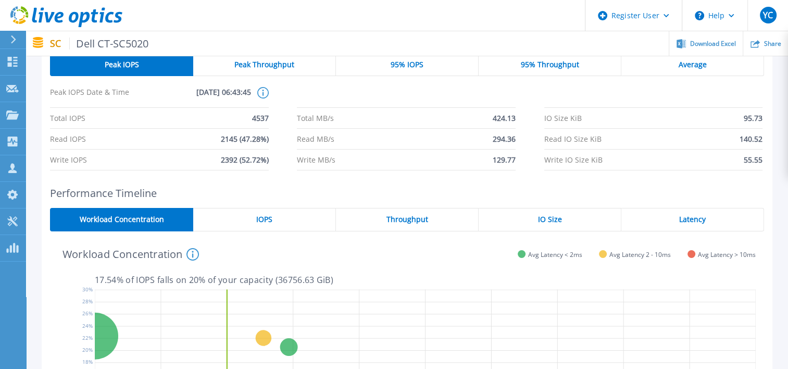
click at [400, 65] on span "95% IOPS" at bounding box center [407, 64] width 33 height 8
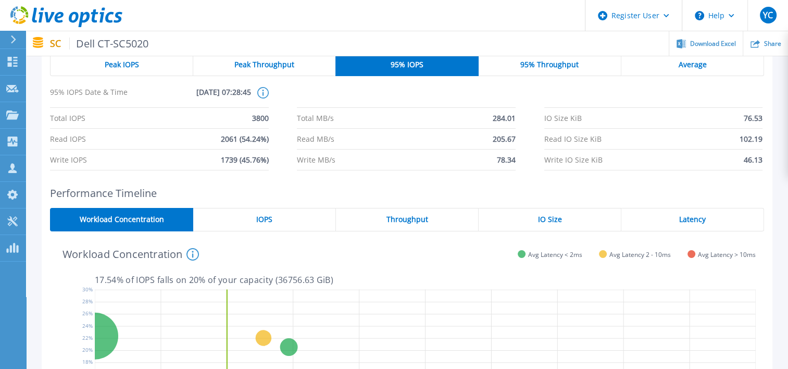
click at [696, 71] on div "Average" at bounding box center [693, 64] width 143 height 23
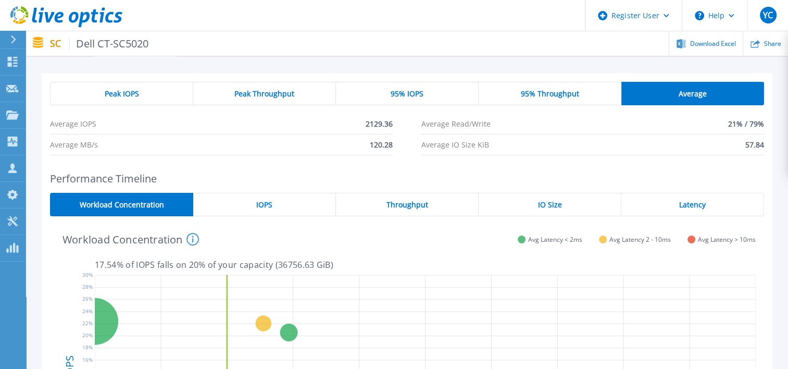
scroll to position [0, 0]
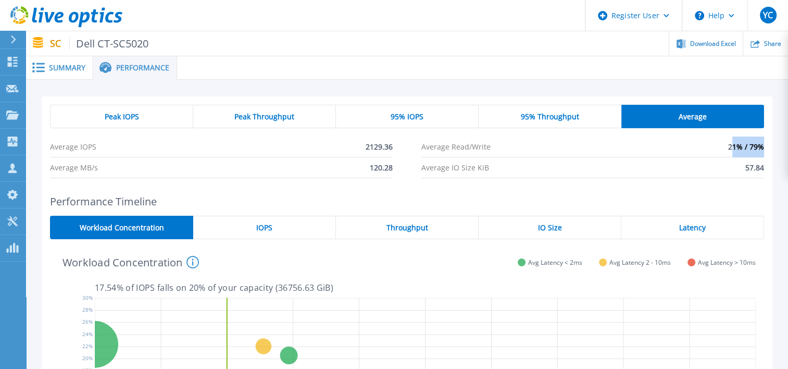
drag, startPoint x: 731, startPoint y: 150, endPoint x: 762, endPoint y: 150, distance: 30.7
click at [762, 150] on span "21% / 79%" at bounding box center [747, 147] width 36 height 20
click at [766, 150] on div "Peak IOPS Peak Throughput 95% IOPS 95% Throughput Average Average IOPS 2129.36 …" at bounding box center [407, 141] width 731 height 90
drag, startPoint x: 766, startPoint y: 150, endPoint x: 723, endPoint y: 150, distance: 43.3
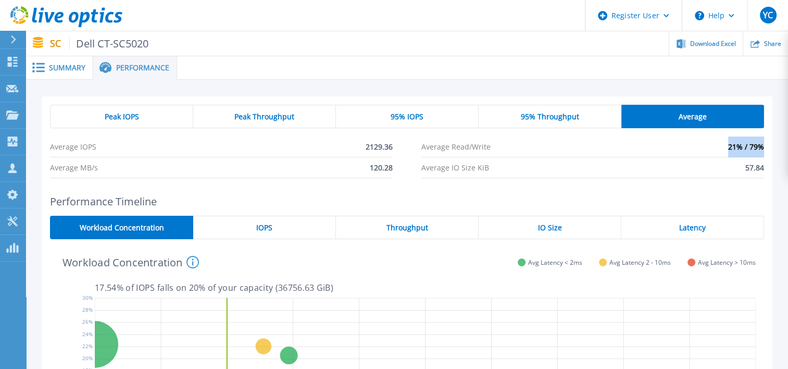
click at [723, 150] on div "Peak IOPS Peak Throughput 95% IOPS 95% Throughput Average Average IOPS 2129.36 …" at bounding box center [407, 141] width 731 height 90
click at [723, 150] on li "Average Read/Write 21% / 79%" at bounding box center [593, 147] width 343 height 21
click at [534, 149] on li "Average Read/Write 21% / 79%" at bounding box center [593, 147] width 343 height 21
drag, startPoint x: 742, startPoint y: 167, endPoint x: 770, endPoint y: 167, distance: 27.6
click at [770, 167] on div "Peak IOPS Peak Throughput 95% IOPS 95% Throughput Average Average IOPS 2129.36 …" at bounding box center [407, 141] width 731 height 90
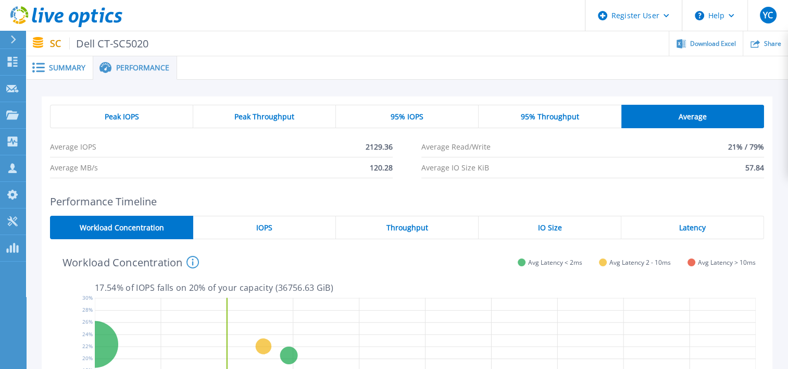
click at [130, 116] on span "Peak IOPS" at bounding box center [122, 117] width 34 height 8
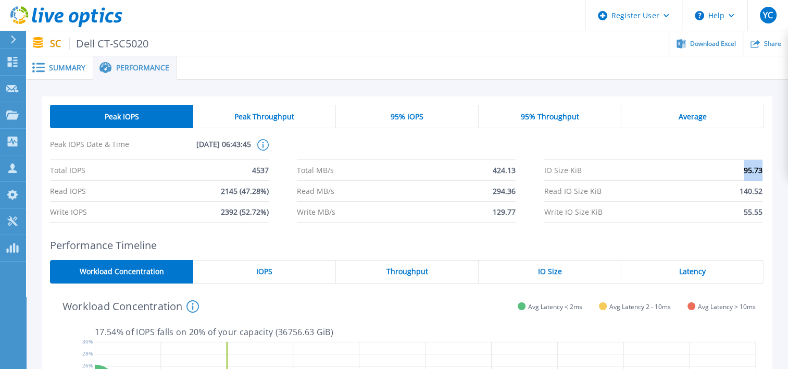
drag, startPoint x: 740, startPoint y: 174, endPoint x: 765, endPoint y: 173, distance: 25.0
click at [765, 173] on div "Peak IOPS Peak Throughput 95% IOPS 95% Throughput Average Peak IOPS Date & Time…" at bounding box center [407, 163] width 731 height 134
click at [59, 66] on span "Summary" at bounding box center [67, 67] width 36 height 7
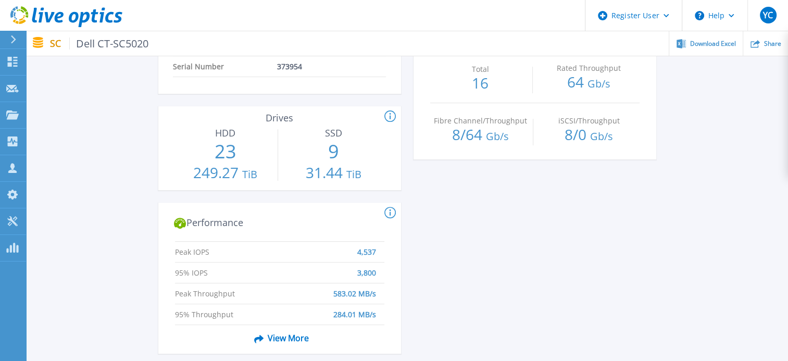
scroll to position [313, 0]
